Goal: Find specific page/section: Find specific page/section

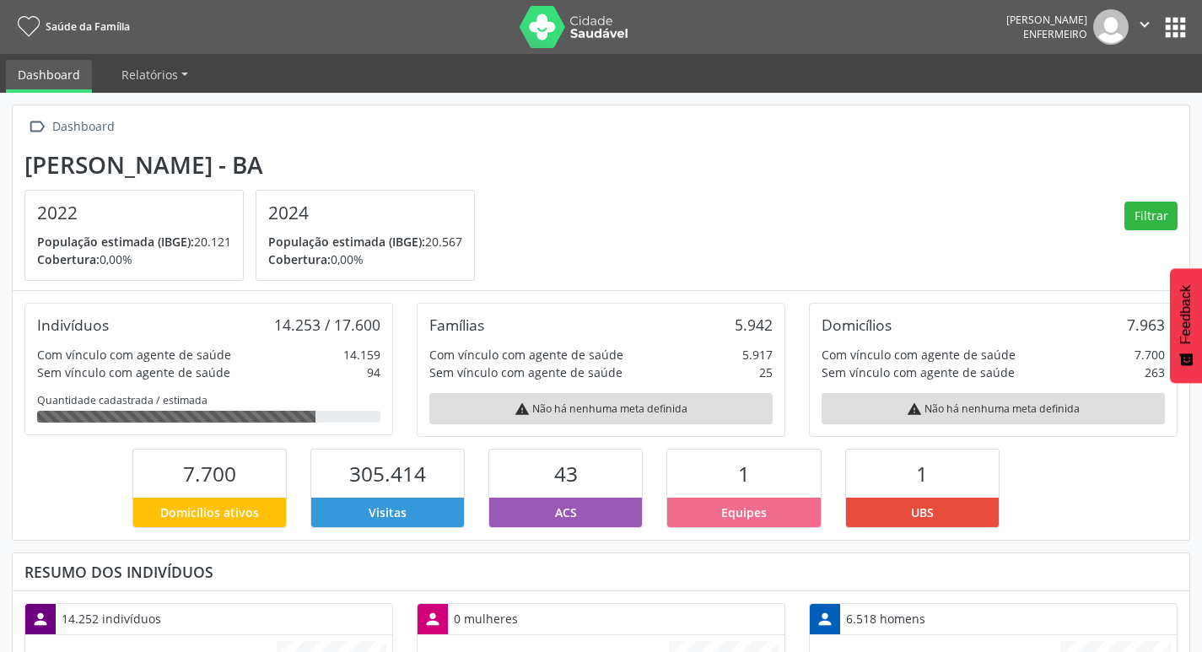
scroll to position [280, 392]
click at [186, 67] on link "Relatórios" at bounding box center [155, 75] width 90 height 30
click at [1151, 22] on icon "" at bounding box center [1144, 24] width 19 height 19
click at [1172, 24] on button "apps" at bounding box center [1176, 28] width 30 height 30
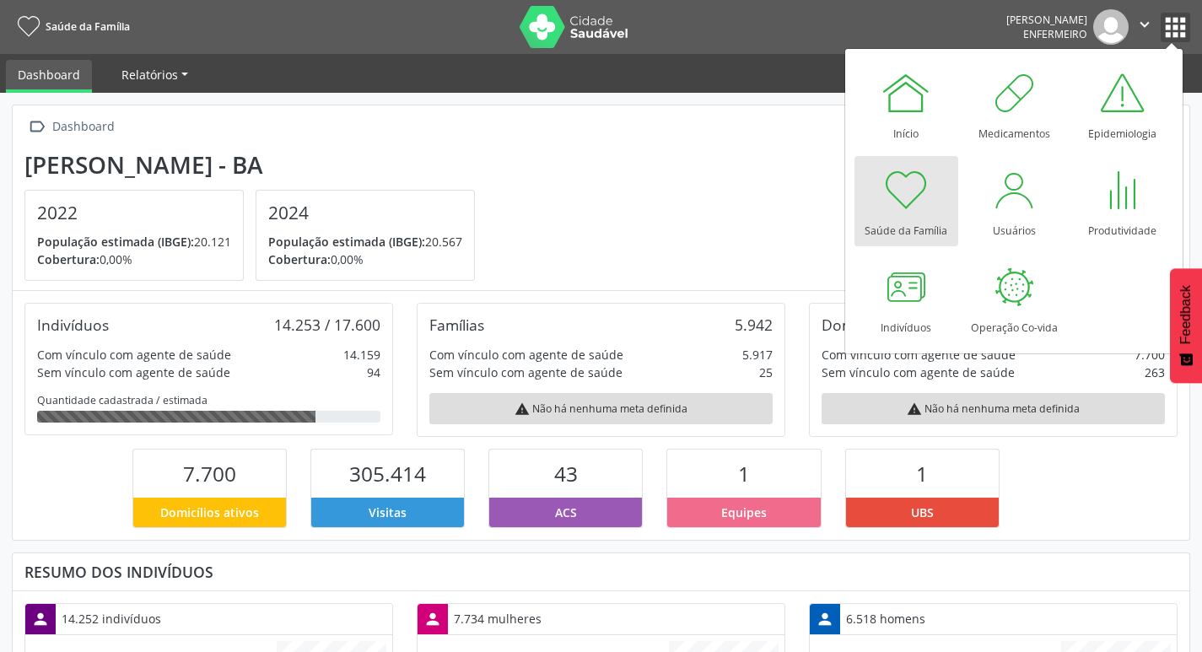
click at [154, 77] on span "Relatórios" at bounding box center [149, 75] width 57 height 16
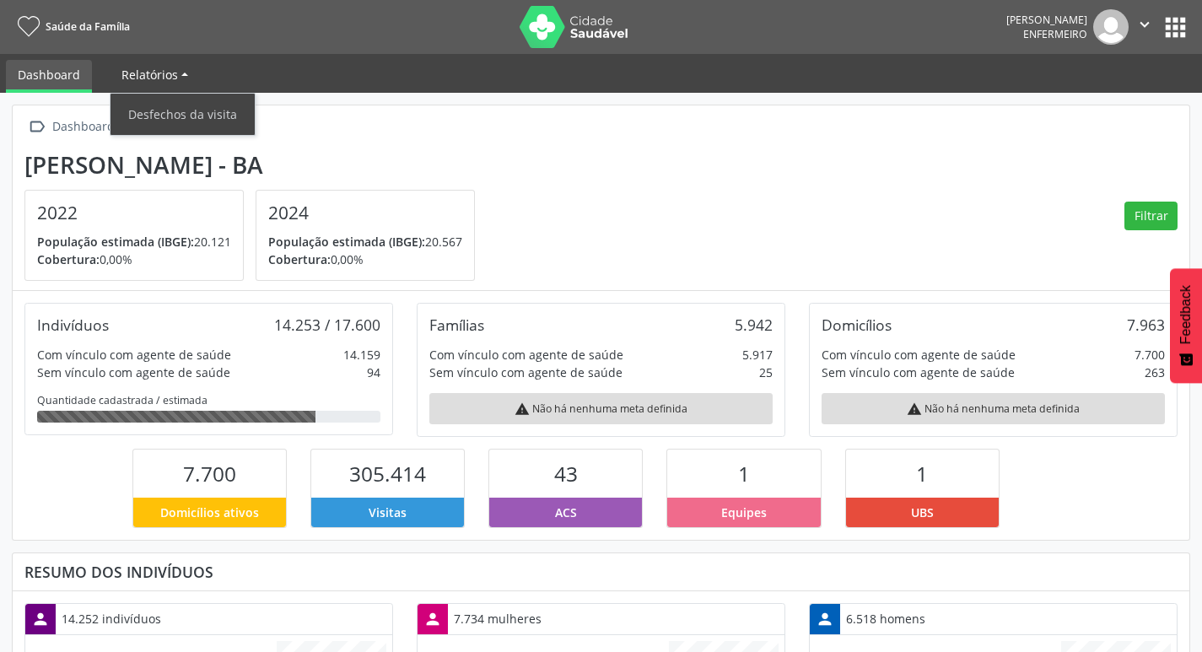
click at [156, 69] on span "Relatórios" at bounding box center [149, 75] width 57 height 16
click at [180, 75] on link "Relatórios" at bounding box center [155, 75] width 90 height 30
click at [1148, 24] on icon "" at bounding box center [1144, 24] width 19 height 19
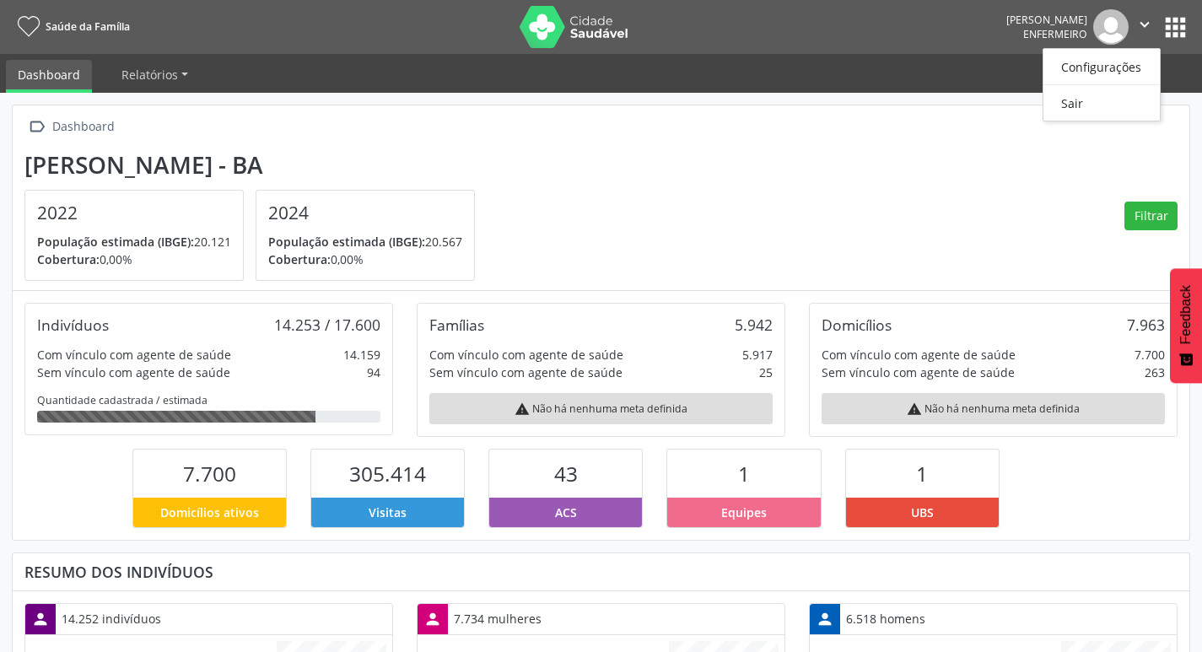
click at [1182, 34] on button "apps" at bounding box center [1176, 28] width 30 height 30
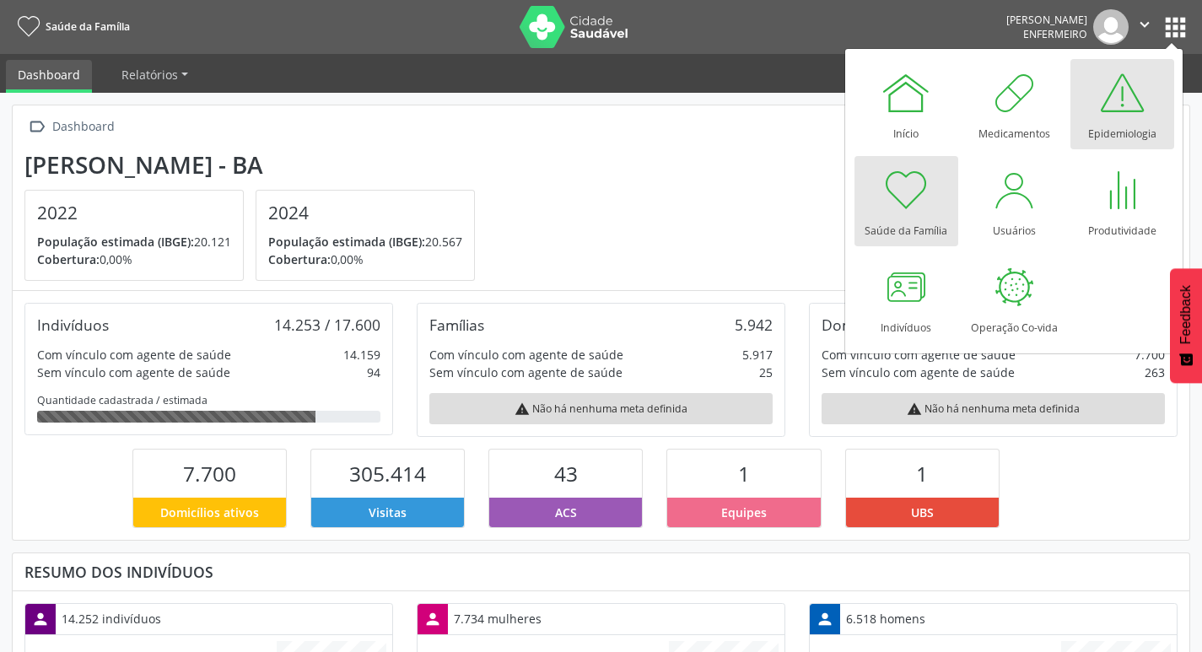
click at [1108, 124] on div "Epidemiologia" at bounding box center [1122, 129] width 68 height 23
